Goal: Use online tool/utility: Utilize a website feature to perform a specific function

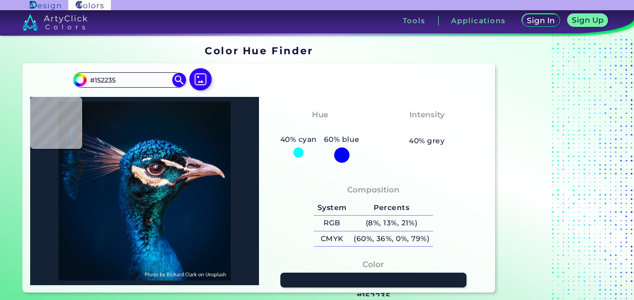
type input "#000000"
type input "#001932"
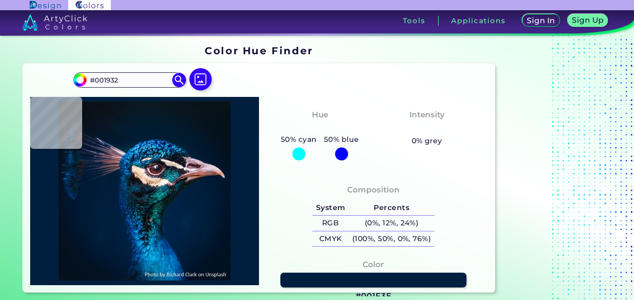
type input "#001f3e"
type input "#001F3E"
type input "#027a7f"
type input "#027A7F"
type input "#fcfcf9"
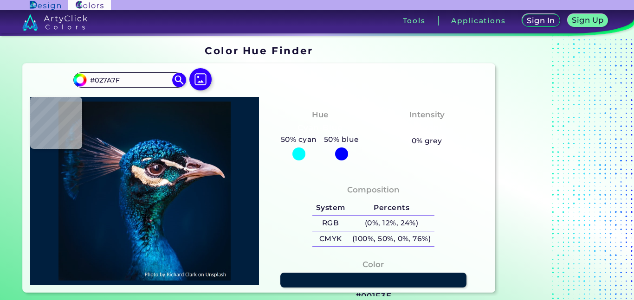
type input "#FCFCF9"
type input "#095795"
type input "#0e6998"
type input "#0E6998"
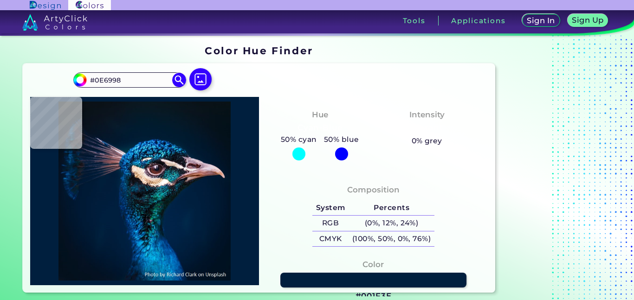
type input "#2a8cbb"
type input "#2A8CBB"
type input "#127ba5"
type input "#127BA5"
type input "#36a4ca"
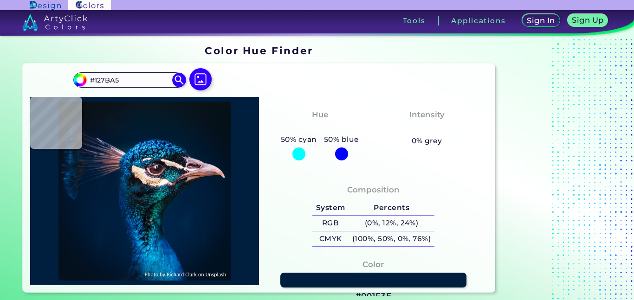
type input "#36A4CA"
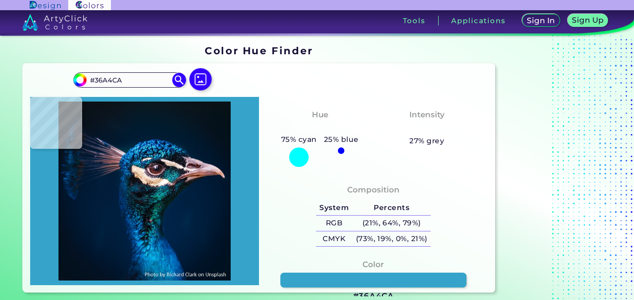
type input "#00315a"
type input "#00315A"
type input "#051525"
type input "#061626"
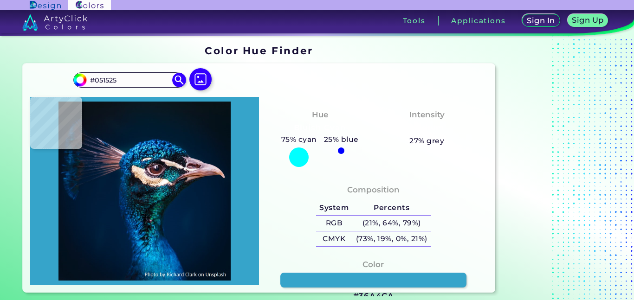
type input "#061626"
type input "#071425"
type input "#071424"
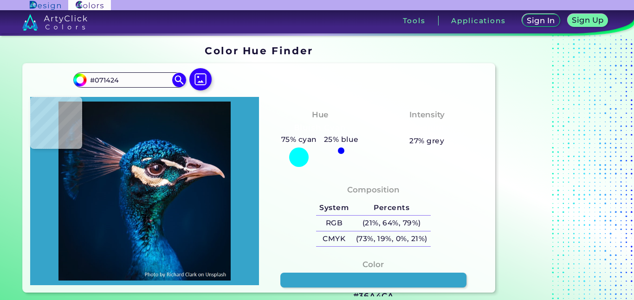
type input "#071321"
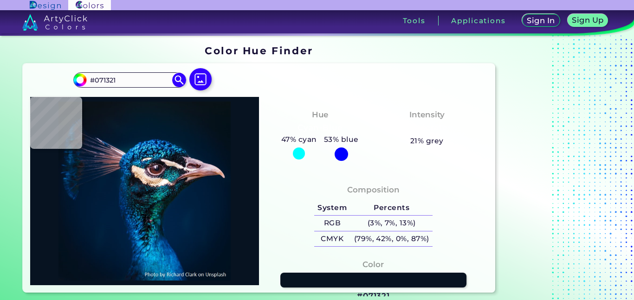
type input "#333853"
type input "#02162f"
type input "#02162F"
type input "#86768e"
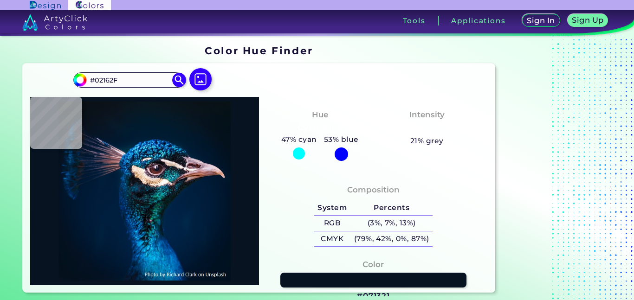
type input "#86768E"
type input "#744951"
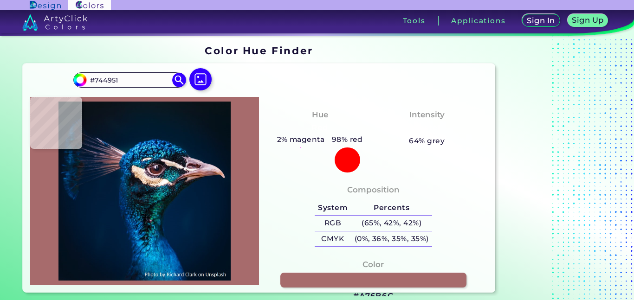
type input "#a76b6c"
type input "#A76B6C"
type input "#064f7c"
type input "#064F7C"
type input "#1d1f37"
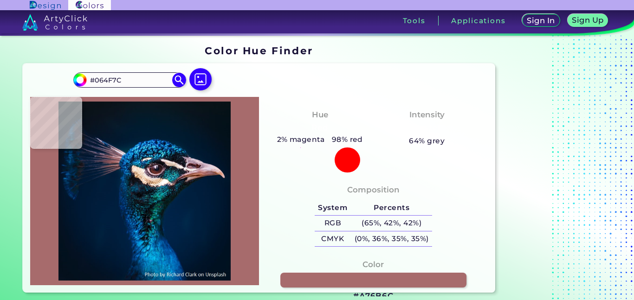
type input "#1D1F37"
type input "#e7b695"
type input "#E7B695"
type input "#bd804f"
type input "#BD804F"
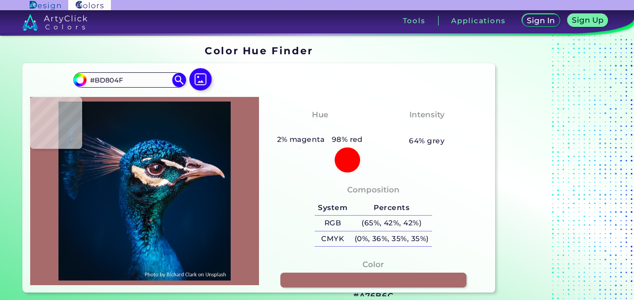
type input "#927967"
type input "#f9dbc2"
type input "#F9DBC2"
type input "#2b1f2a"
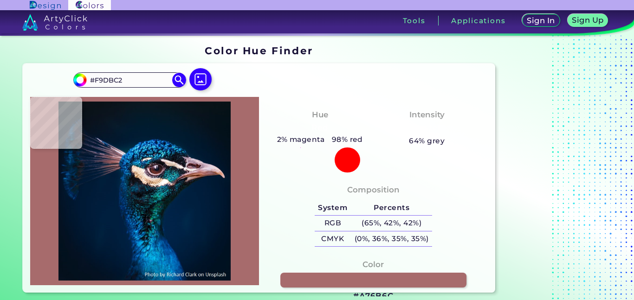
type input "#2B1F2A"
type input "#423b42"
type input "#423B42"
type input "#0c344f"
type input "#0C344F"
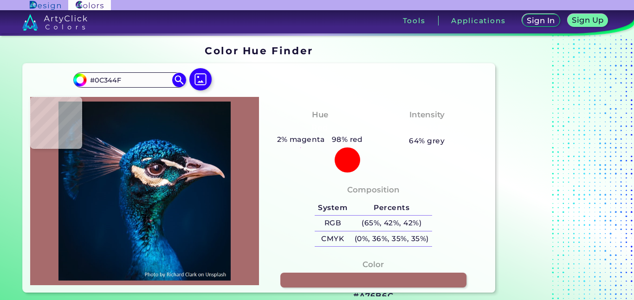
type input "#071726"
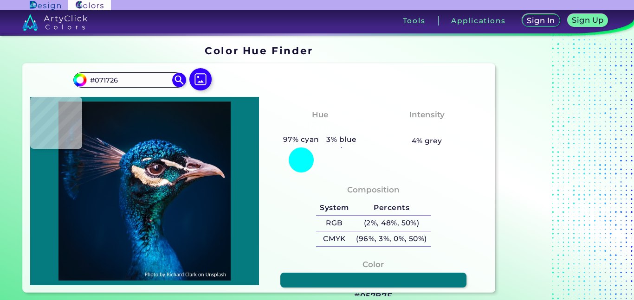
type input "#057b7f"
type input "#057B7F"
type input "#355d5c"
type input "#355D5C"
type input "#3d676a"
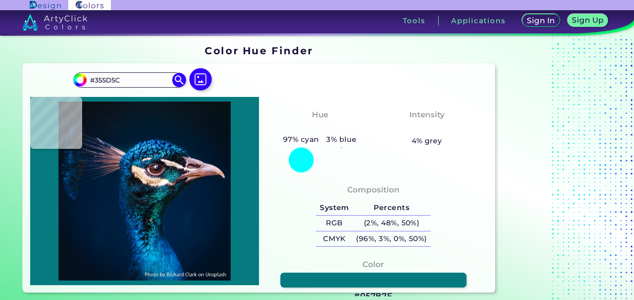
type input "#3D676A"
type input "#284c50"
type input "#284C50"
type input "#3d676a"
type input "#3D676A"
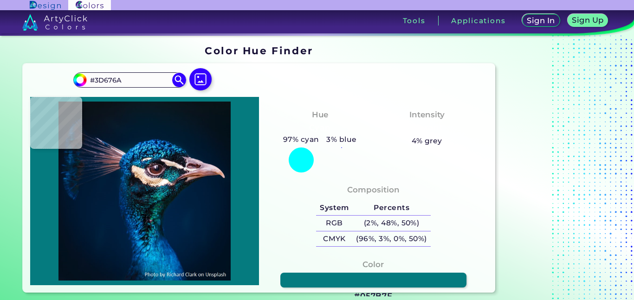
type input "#136862"
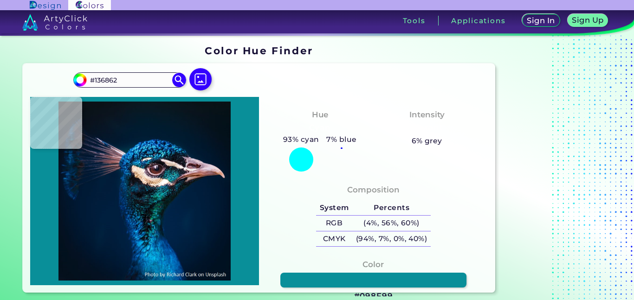
type input "#098f99"
type input "#098F99"
type input "#036f6c"
type input "#036F6C"
type input "#279b9d"
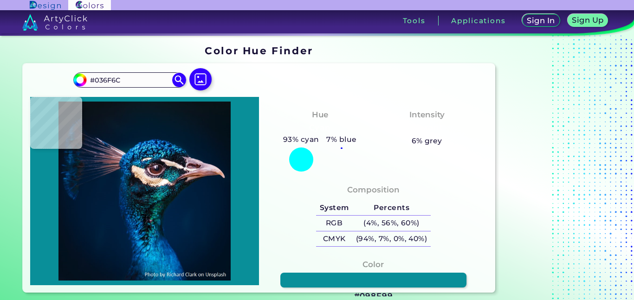
type input "#279B9D"
type input "#1da1a7"
type input "#1DA1A7"
type input "#0e7b7b"
type input "#0E7B7B"
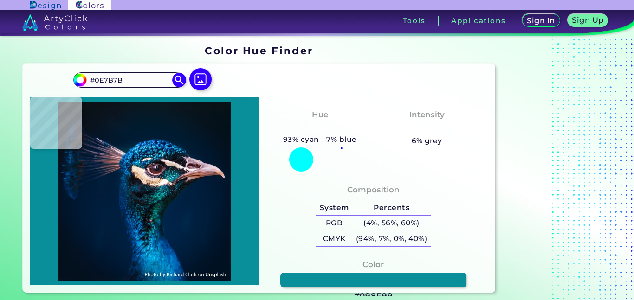
type input "#178f8b"
type input "#178F8B"
type input "#1e7f8b"
type input "#1E7F8B"
type input "#17899a"
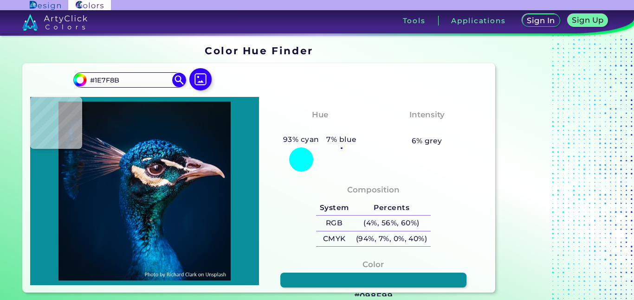
type input "#17899A"
type input "#07666f"
type input "#07666F"
type input "#127f89"
type input "#127F89"
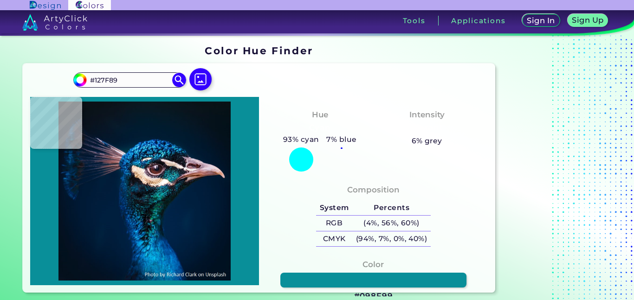
type input "#1e687d"
type input "#1E687D"
type input "#063948"
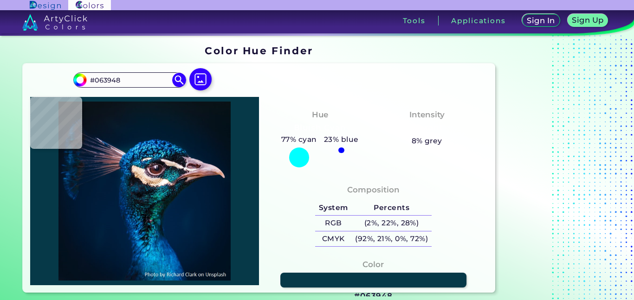
type input "#0d5b88"
type input "#0D5B88"
type input "#fef5f4"
type input "#FEF5F4"
type input "#5e3c42"
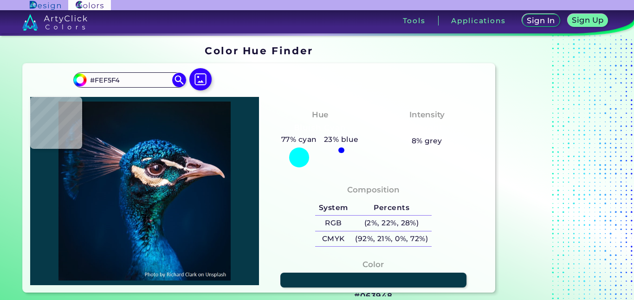
type input "#5E3C42"
type input "#3c3a46"
type input "#3C3A46"
type input "#1d1a29"
type input "#1D1A29"
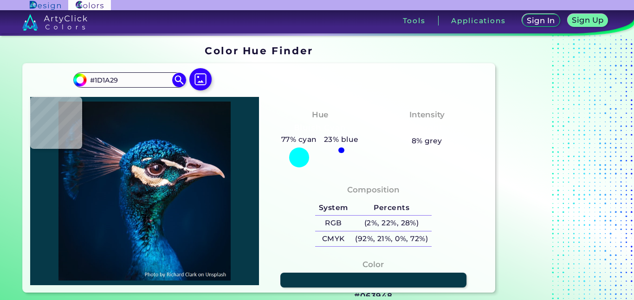
type input "#493b49"
type input "#493B49"
type input "#170f1c"
type input "#170F1C"
type input "#1c1823"
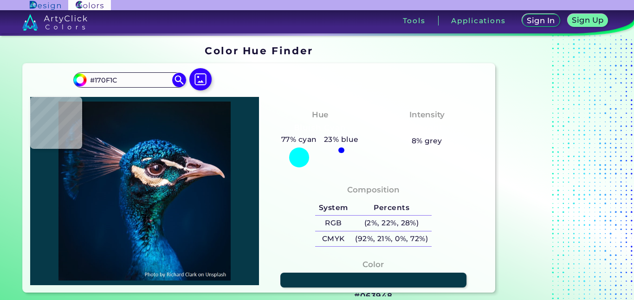
type input "#1C1823"
type input "#12121c"
type input "#12121C"
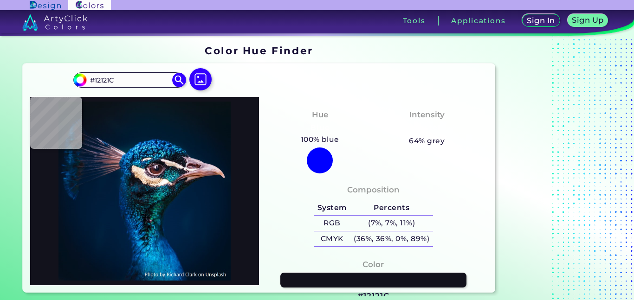
type input "#0e0d15"
type input "#0E0D15"
type input "#a97867"
type input "#A97867"
type input "#813f2e"
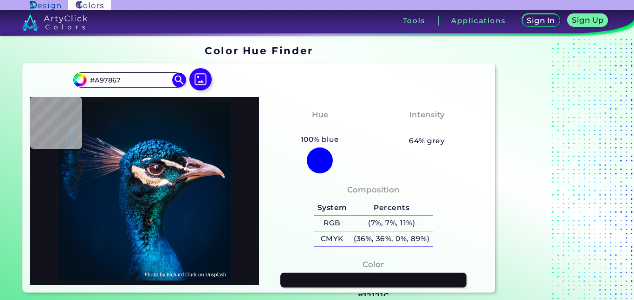
type input "#813F2E"
type input "#aa6859"
type input "#AA6859"
type input "#9f5c4a"
type input "#9F5C4A"
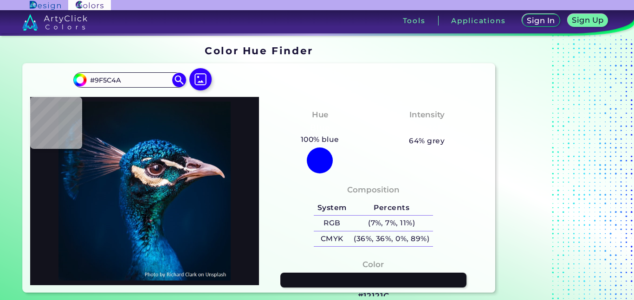
type input "#8f4c38"
type input "#8F4C38"
type input "#874631"
type input "#925142"
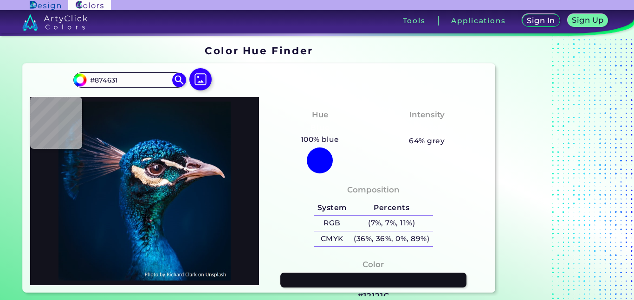
type input "#925142"
type input "#9f5d52"
type input "#9F5D52"
type input "#b4756f"
type input "#B4756F"
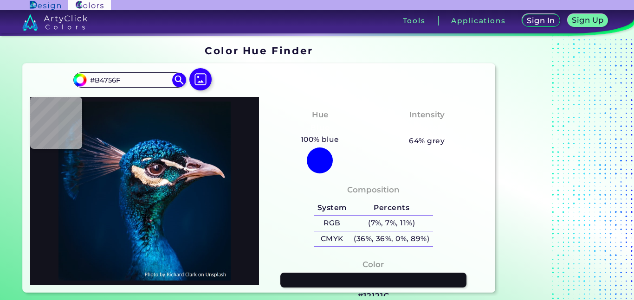
type input "#b07068"
type input "#B07068"
type input "#ac6962"
type input "#AC6962"
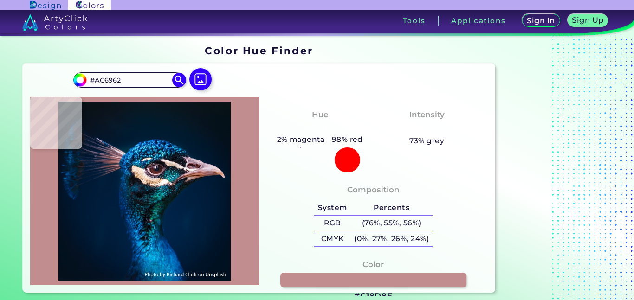
type input "#c18d8e"
type input "#C18D8E"
type input "#b57975"
type input "#B57975"
type input "#9a5e5d"
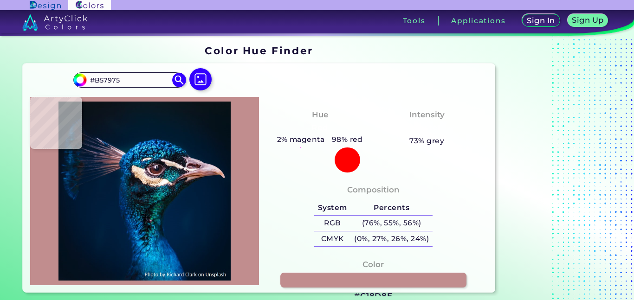
type input "#9A5E5D"
type input "#a97074"
type input "#A97074"
type input "#a56d73"
type input "#A56D73"
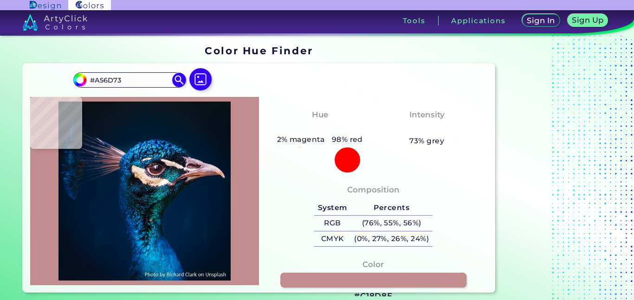
type input "#a16e6f"
type input "#A16E6F"
type input "#966564"
type input "#d7b1b1"
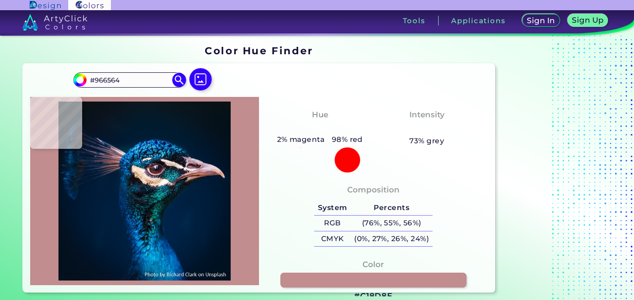
type input "#D7B1B1"
type input "#011425"
type input "#011222"
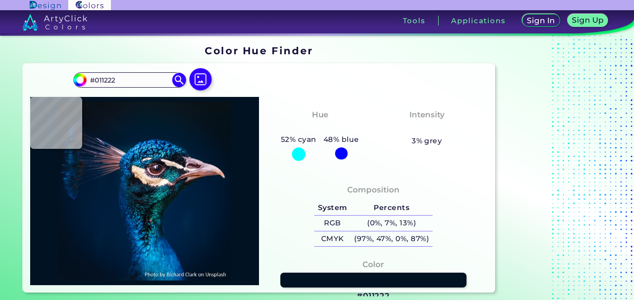
type input "#001121"
type input "#000000"
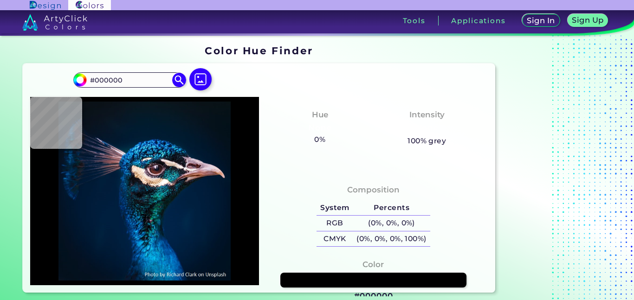
type input "#011327"
type input "#011326"
type input "#011327"
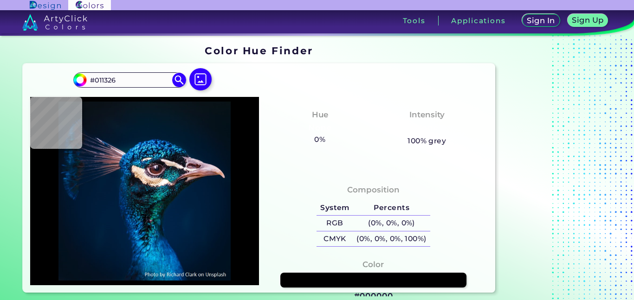
type input "#011327"
type input "#011629"
type input "#041b30"
type input "#041B30"
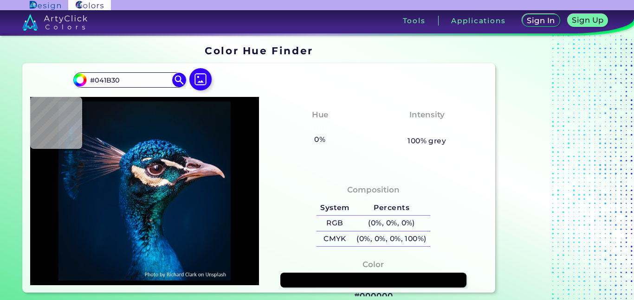
type input "#080b1a"
type input "#080B1A"
type input "#e4b7a9"
type input "#E4B7A9"
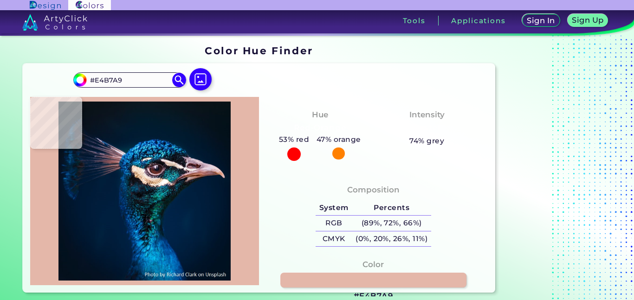
type input "#efb19d"
type input "#EFB19D"
type input "#ebb09d"
type input "#EBB09D"
type input "#ebb7aa"
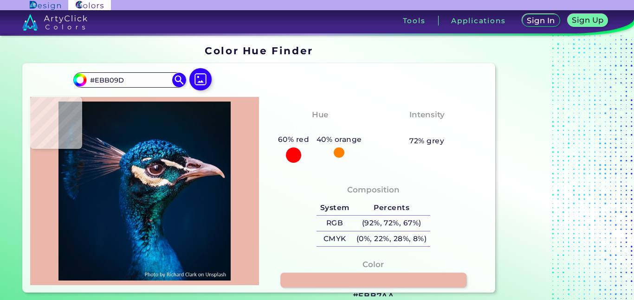
type input "#EBB7AA"
type input "#ebb09d"
type input "#EBB09D"
type input "#e5ad9f"
type input "#E5AD9F"
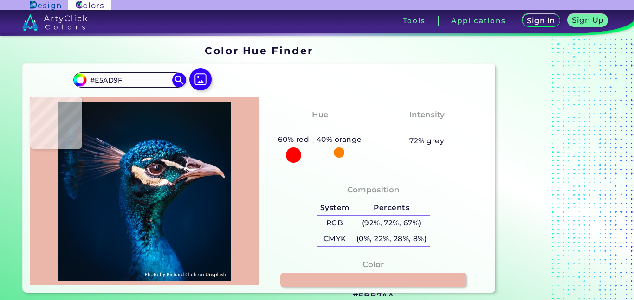
type input "#eaab9c"
type input "#EAAB9C"
type input "#e3a18b"
type input "#E3A18B"
type input "#e59f87"
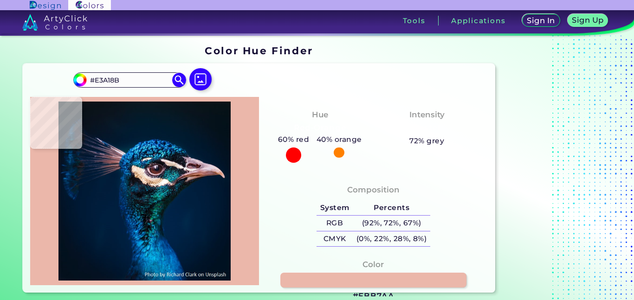
type input "#E59F87"
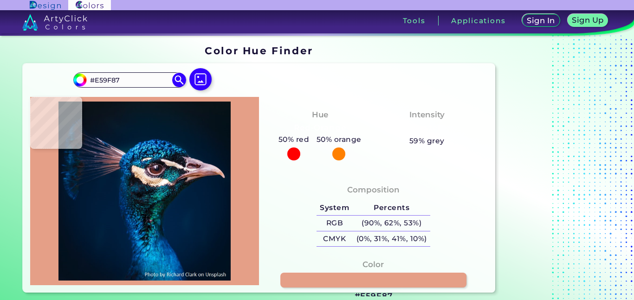
type input "#e6a086"
type input "#E6A086"
type input "#ce8c77"
type input "#CE8C77"
type input "#dea496"
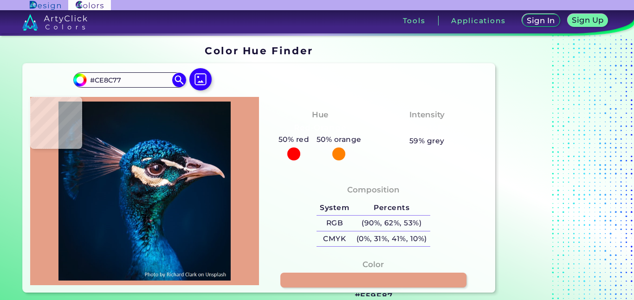
type input "#DEA496"
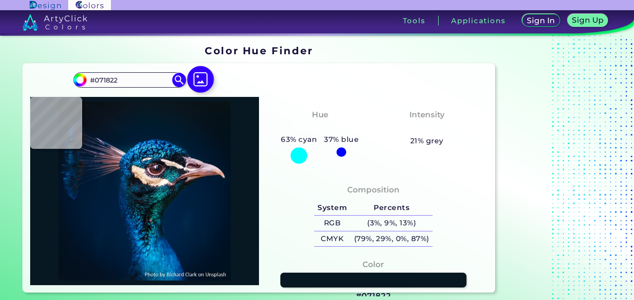
click at [200, 78] on img at bounding box center [200, 79] width 27 height 27
click at [0, 0] on input "file" at bounding box center [0, 0] width 0 height 0
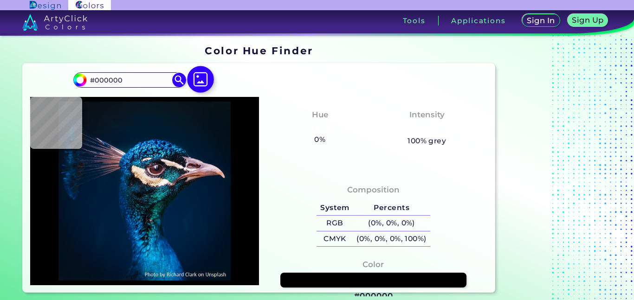
click at [198, 83] on img at bounding box center [200, 79] width 27 height 27
click at [0, 0] on input "file" at bounding box center [0, 0] width 0 height 0
click at [134, 79] on input "#000000" at bounding box center [130, 80] width 86 height 13
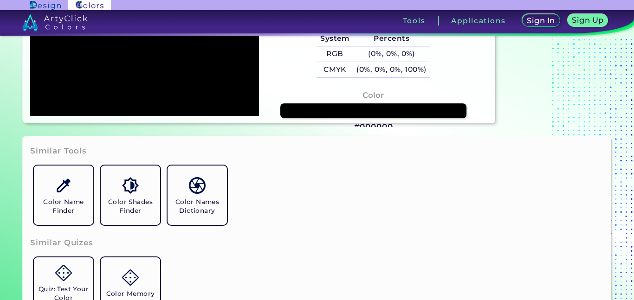
scroll to position [169, 0]
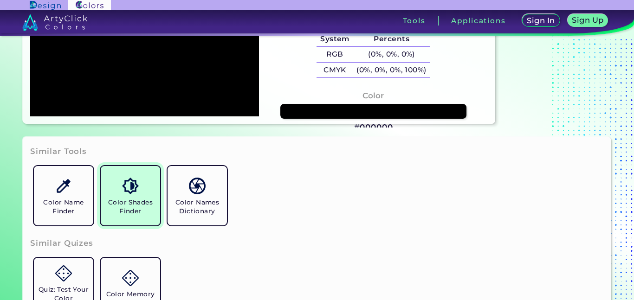
click at [121, 198] on h5 "Color Shades Finder" at bounding box center [130, 207] width 52 height 18
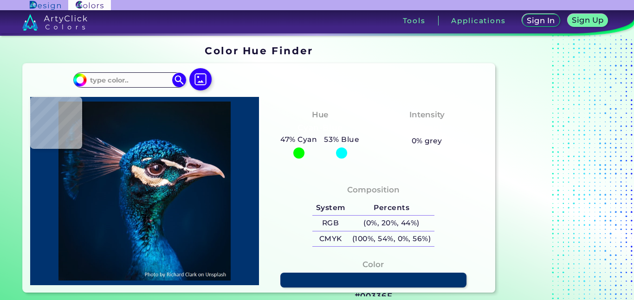
type input "#082021"
type input "#012848"
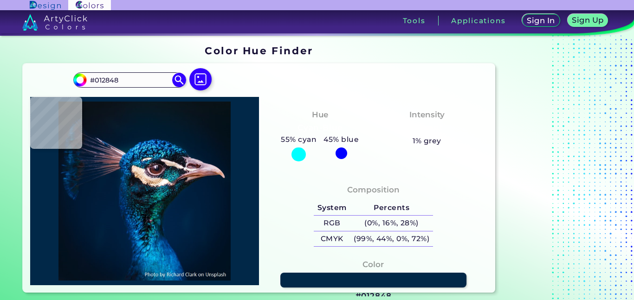
type input "#011327"
type input "#000000"
type input "#09131f"
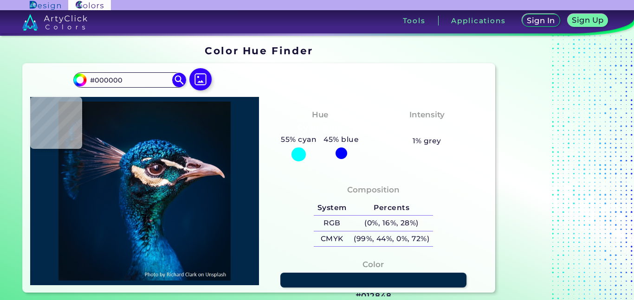
type input "#09131F"
type input "#011b2c"
type input "#011B2C"
type input "#001b2e"
type input "#001B2E"
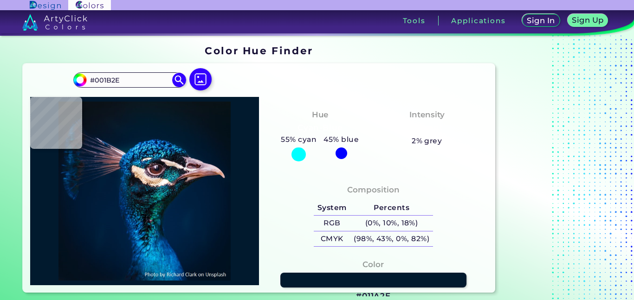
type input "#011a2e"
type input "#011A2E"
type input "#00192d"
type input "#00192D"
type input "#00182c"
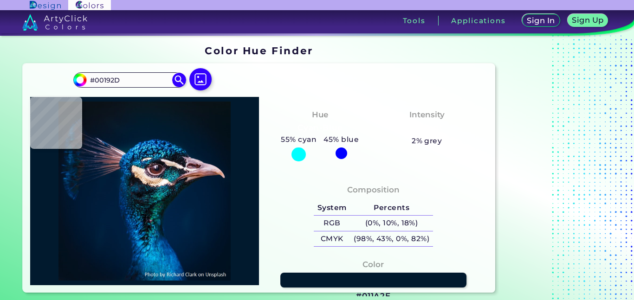
type input "#00182C"
type input "#00162b"
type input "#00162B"
type input "#001a31"
type input "#001A31"
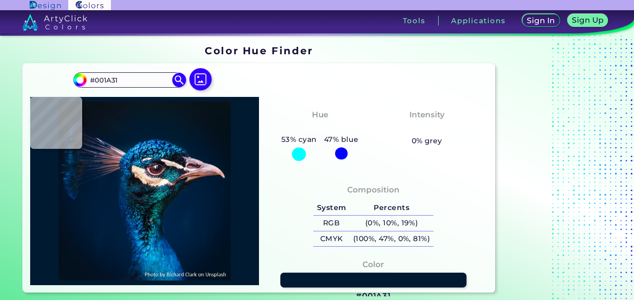
type input "#745362"
type input "#0c1e37"
type input "#0C1E37"
type input "#10233c"
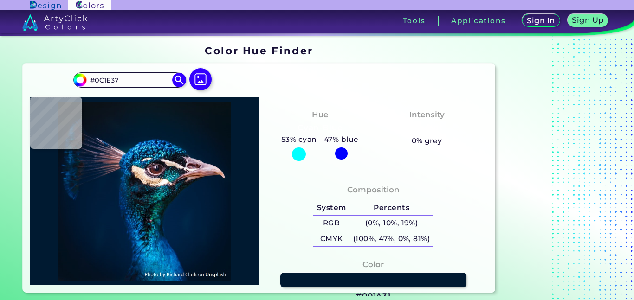
type input "#10233C"
type input "#0c1929"
type input "#0C1929"
type input "#0f1d2a"
type input "#0F1D2A"
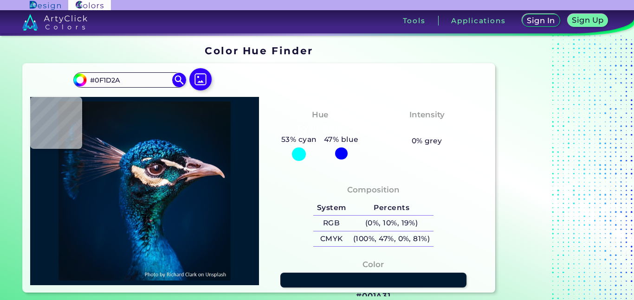
type input "#06171f"
type input "#06171F"
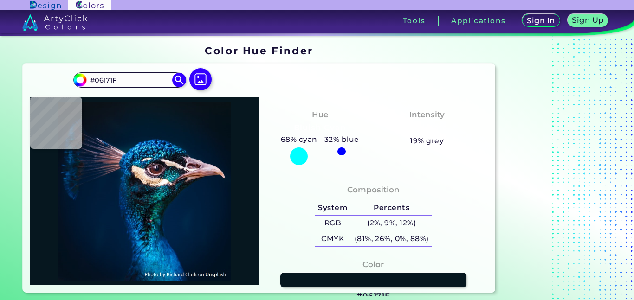
type input "#1b2033"
type input "#1B2033"
type input "#04203b"
type input "#04203B"
type input "#003445"
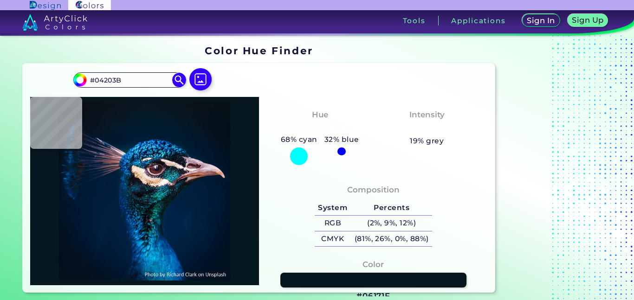
type input "#003445"
type input "#003b55"
type input "#003B55"
type input "#014c82"
type input "#014C82"
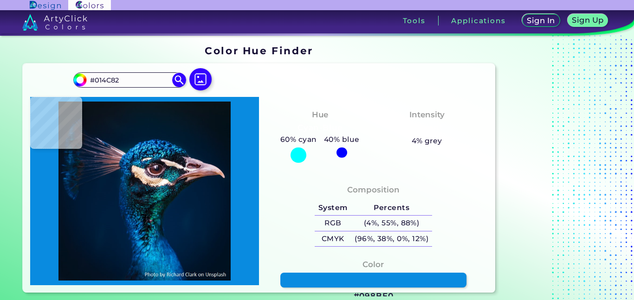
type input "#098be0"
type input "#098BE0"
type input "#0271b9"
type input "#0271B9"
type input "#021025"
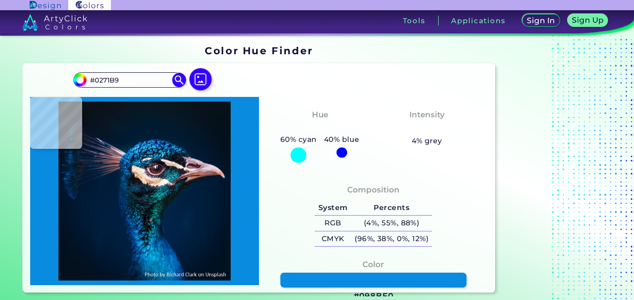
type input "#021025"
type input "#0887cc"
type input "#0887CC"
type input "#1b729e"
type input "#1B729E"
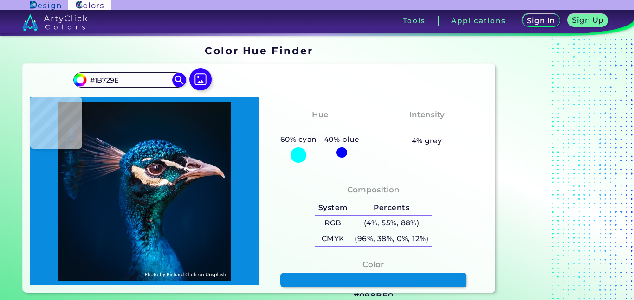
type input "#006c8b"
type input "#006C8B"
type input "#11697d"
type input "#11697D"
type input "#023347"
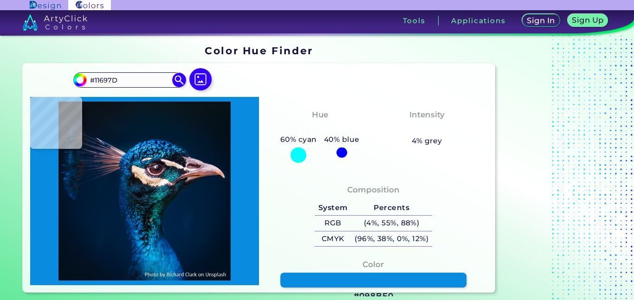
type input "#023347"
type input "#0d2b3e"
type input "#0D2B3E"
type input "#154d63"
type input "#154D63"
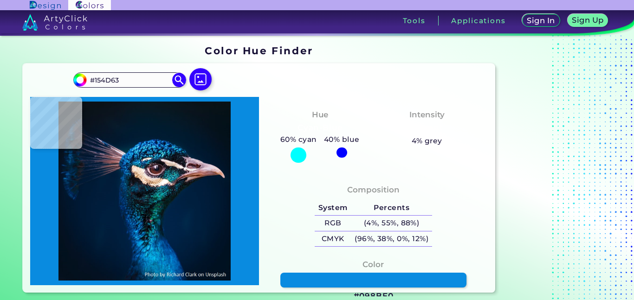
type input "#8aaba4"
type input "#8AABA4"
type input "#442336"
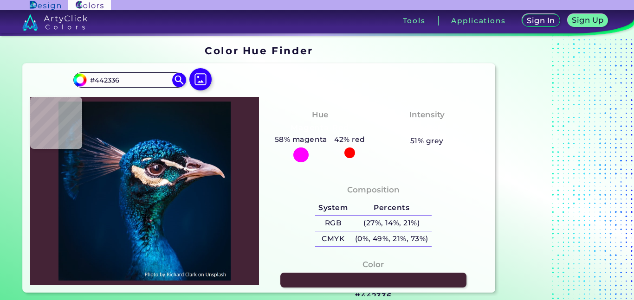
type input "#8b7580"
type input "#8B7580"
type input "#0f1f2e"
type input "#0F1F2E"
type input "#637680"
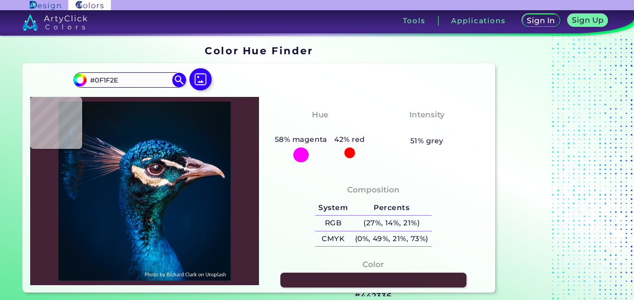
type input "#637680"
type input "#307988"
type input "#0c5d74"
type input "#0C5D74"
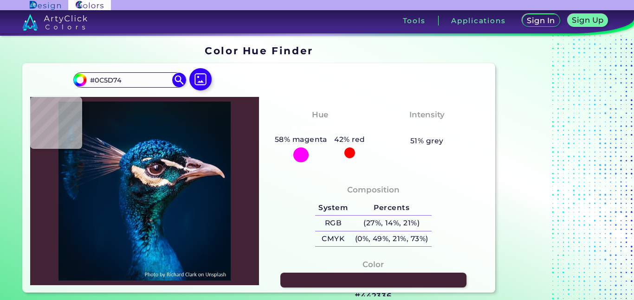
type input "#1e6d6e"
type input "#1E6D6E"
type input "#36929a"
type input "#36929A"
type input "#64dfef"
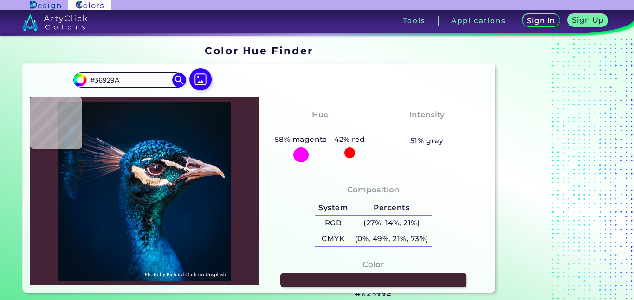
type input "#64DFEF"
type input "#014b56"
type input "#014B56"
type input "#2b9eb2"
type input "#2B9EB2"
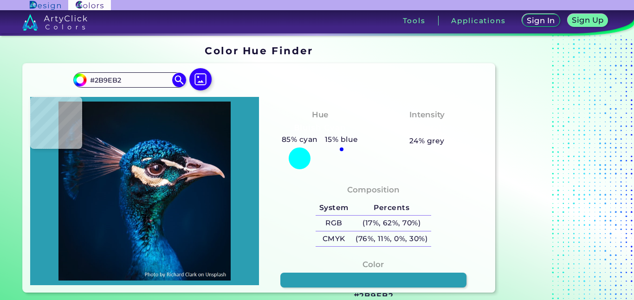
type input "#2b5862"
type input "#2B5862"
type input "#133e4b"
type input "#133E4B"
type input "#063036"
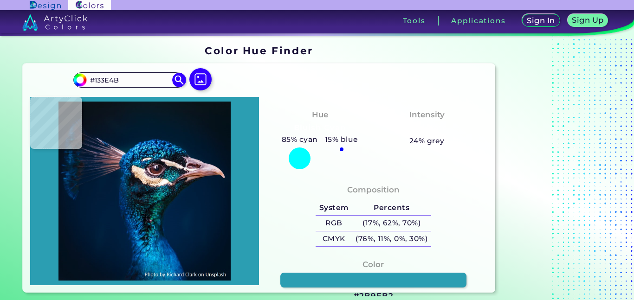
type input "#063036"
type input "#133e4b"
type input "#133E4B"
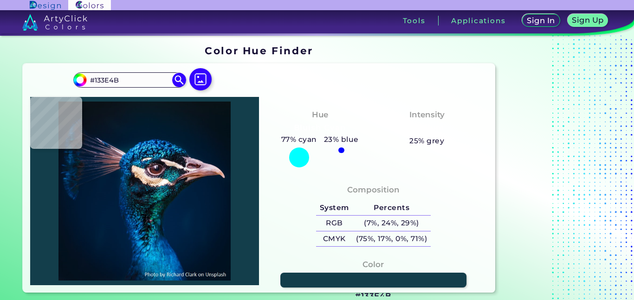
type input "#265765"
type input "#0d6875"
type input "#0D6875"
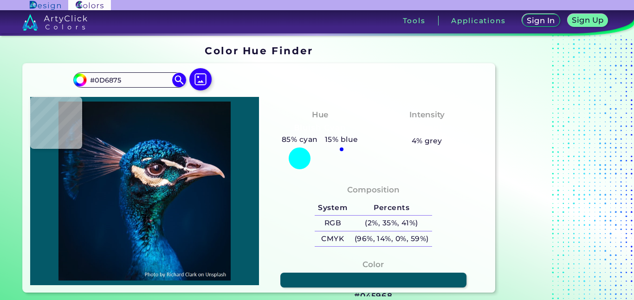
type input "#045968"
type input "#157085"
type input "#013a4f"
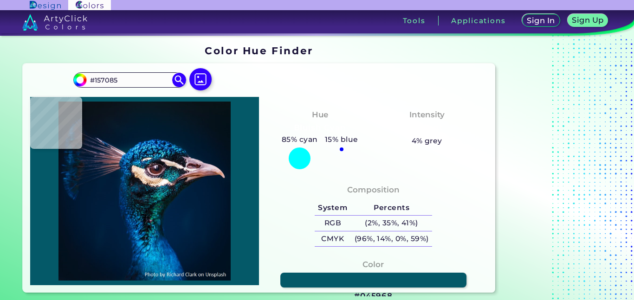
type input "#013A4F"
type input "#02303e"
type input "#02303E"
type input "#0e3645"
type input "#0E3645"
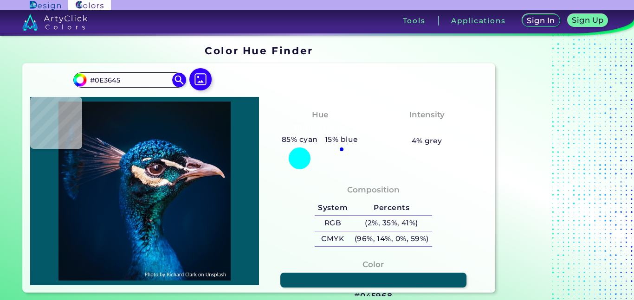
type input "#0f4952"
type input "#0F4952"
type input "#08515e"
type input "#08515E"
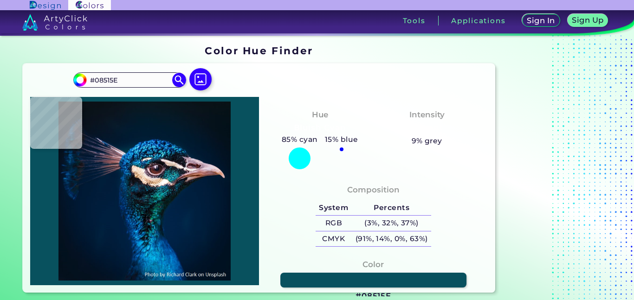
type input "#32a0ab"
type input "#32A0AB"
type input "#1b7c87"
type input "#1B7C87"
type input "#004954"
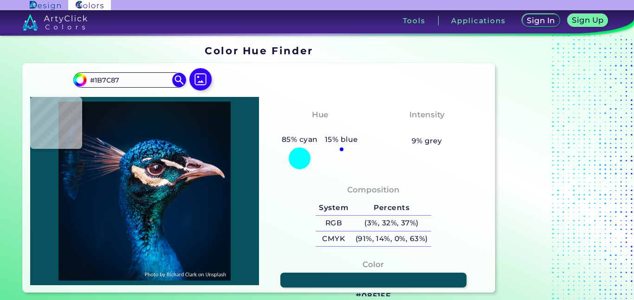
type input "#004954"
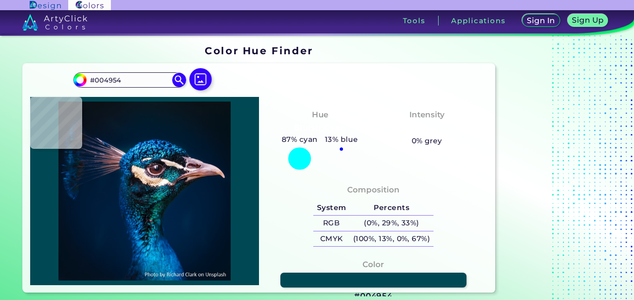
type input "#1a8684"
type input "#1A8684"
type input "#1d7c81"
type input "#1D7C81"
type input "#022d2f"
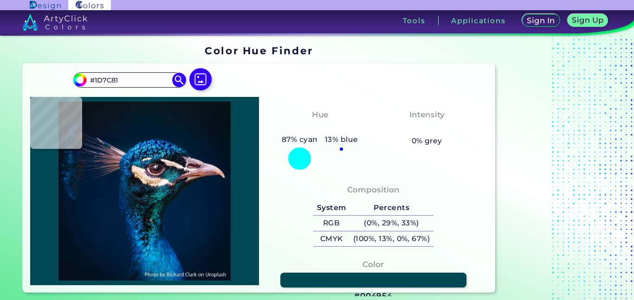
type input "#022D2F"
type input "#01232e"
type input "#01232E"
type input "#21202d"
type input "#21202D"
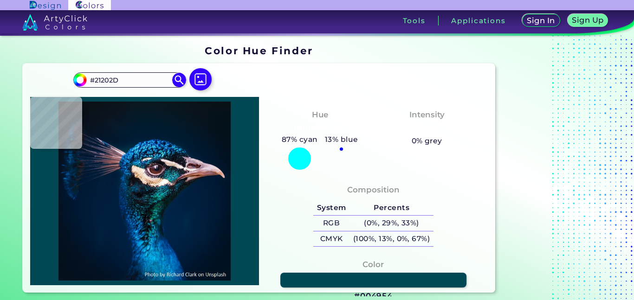
type input "#28171a"
type input "#28171A"
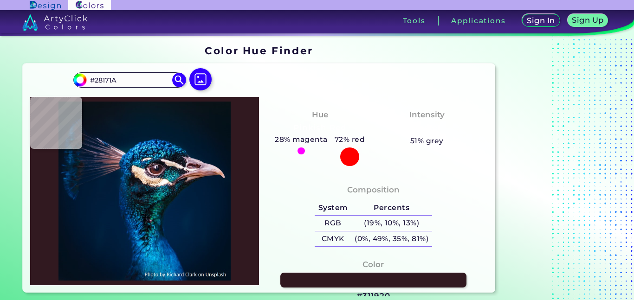
type input "#311920"
type input "#342e38"
type input "#342E38"
type input "#281c26"
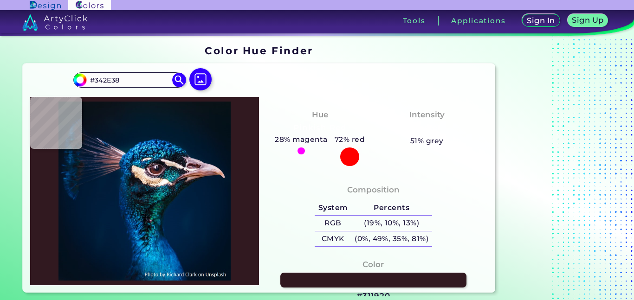
type input "#281C26"
type input "#1d1422"
type input "#1D1422"
type input "#554c63"
type input "#554C63"
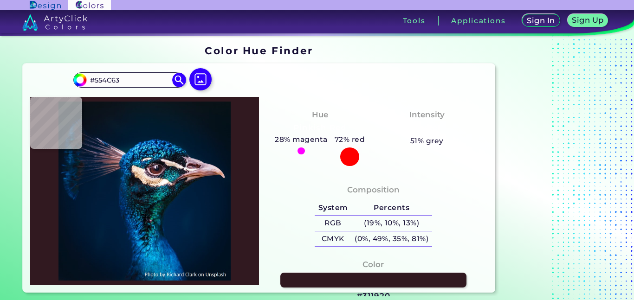
type input "#2b2337"
type input "#2B2337"
type input "#fbedfd"
type input "#FBEDFD"
type input "#fdeaff"
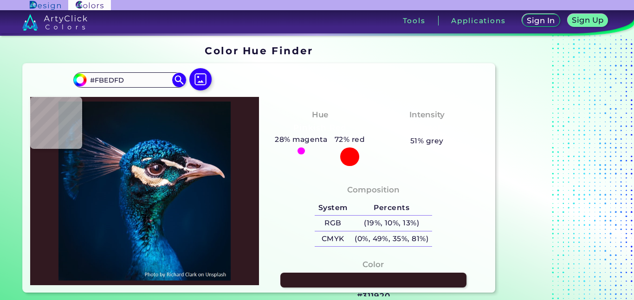
type input "#FDEAFF"
type input "#ab9caf"
type input "#AB9CAF"
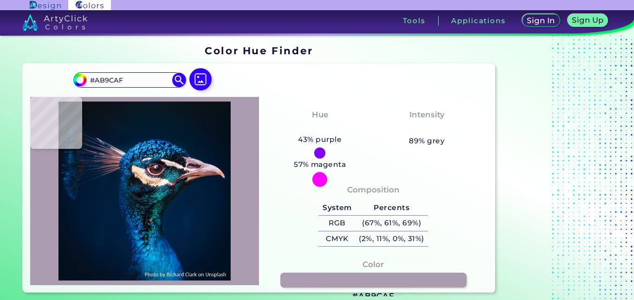
type input "#211015"
type input "#513740"
type input "#291a21"
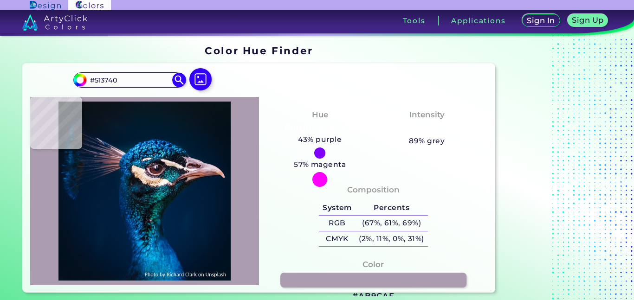
type input "#291A21"
type input "#0c2e42"
type input "#0C2E42"
type input "#5a5a6c"
type input "#5A5A6C"
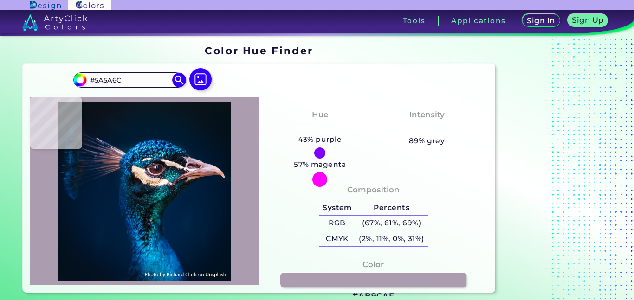
type input "#081c2a"
type input "#081C2A"
type input "#043058"
type input "#002345"
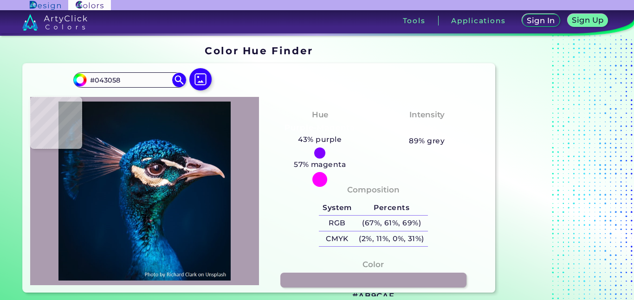
type input "#002345"
type input "#054173"
type input "#06487b"
type input "#06487B"
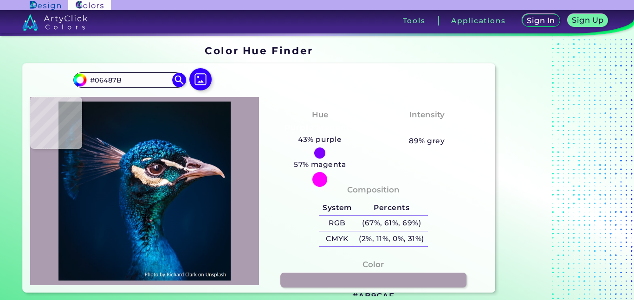
type input "#002054"
type input "#f7ddd3"
type input "#F7DDD3"
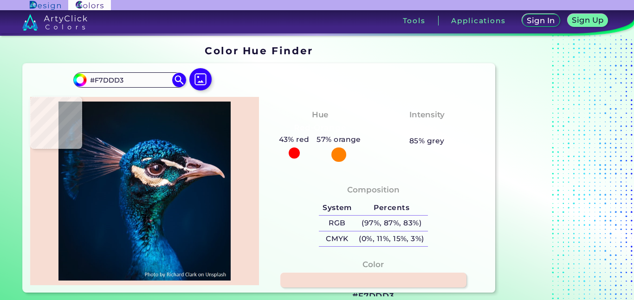
type input "#aa6660"
type input "#AA6660"
type input "#a15b51"
type input "#A15B51"
type input "#b07068"
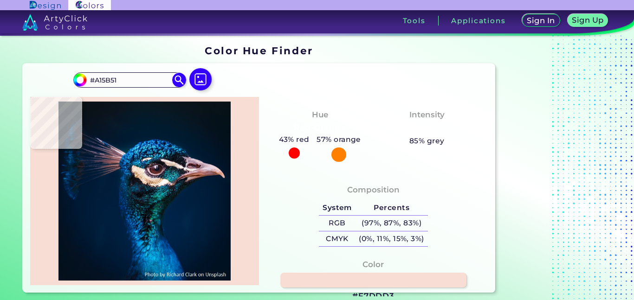
type input "#B07068"
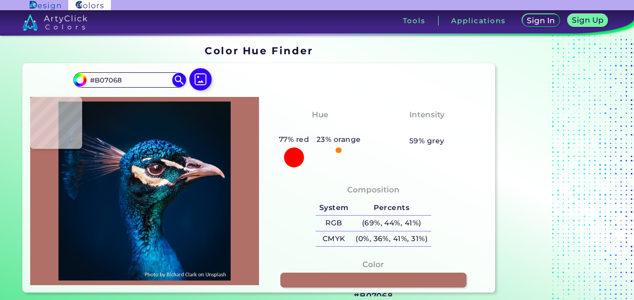
click at [415, 19] on h3 "Tools" at bounding box center [414, 20] width 23 height 7
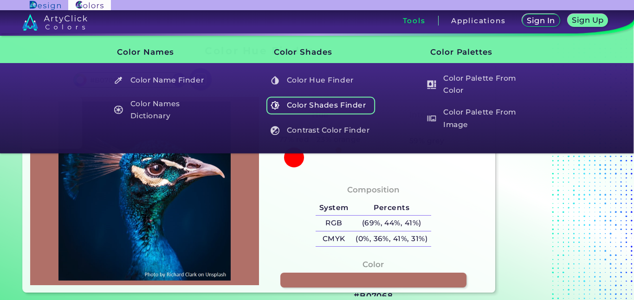
click at [350, 105] on h5 "Color Shades Finder" at bounding box center [320, 105] width 109 height 18
